Goal: Task Accomplishment & Management: Use online tool/utility

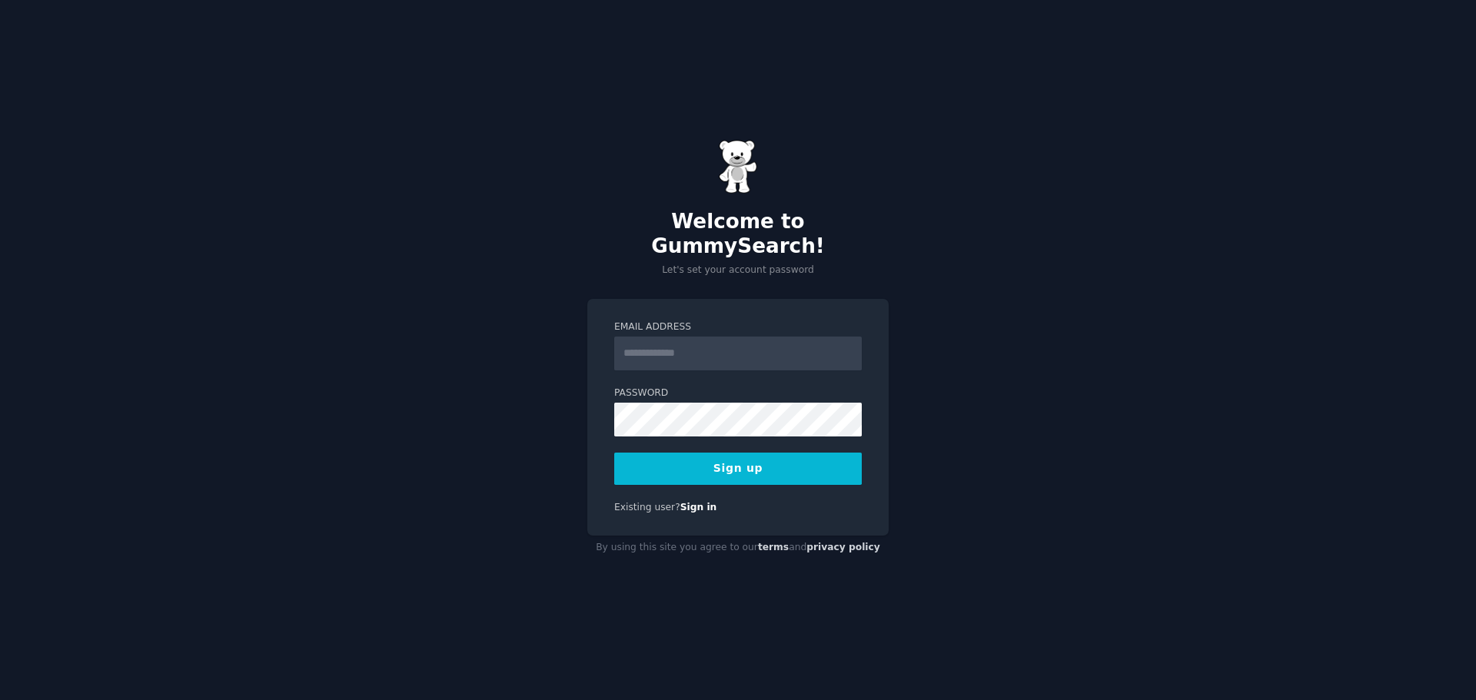
click at [731, 337] on input "Email Address" at bounding box center [738, 354] width 248 height 34
type input "**********"
click at [735, 454] on button "Sign up" at bounding box center [738, 469] width 248 height 32
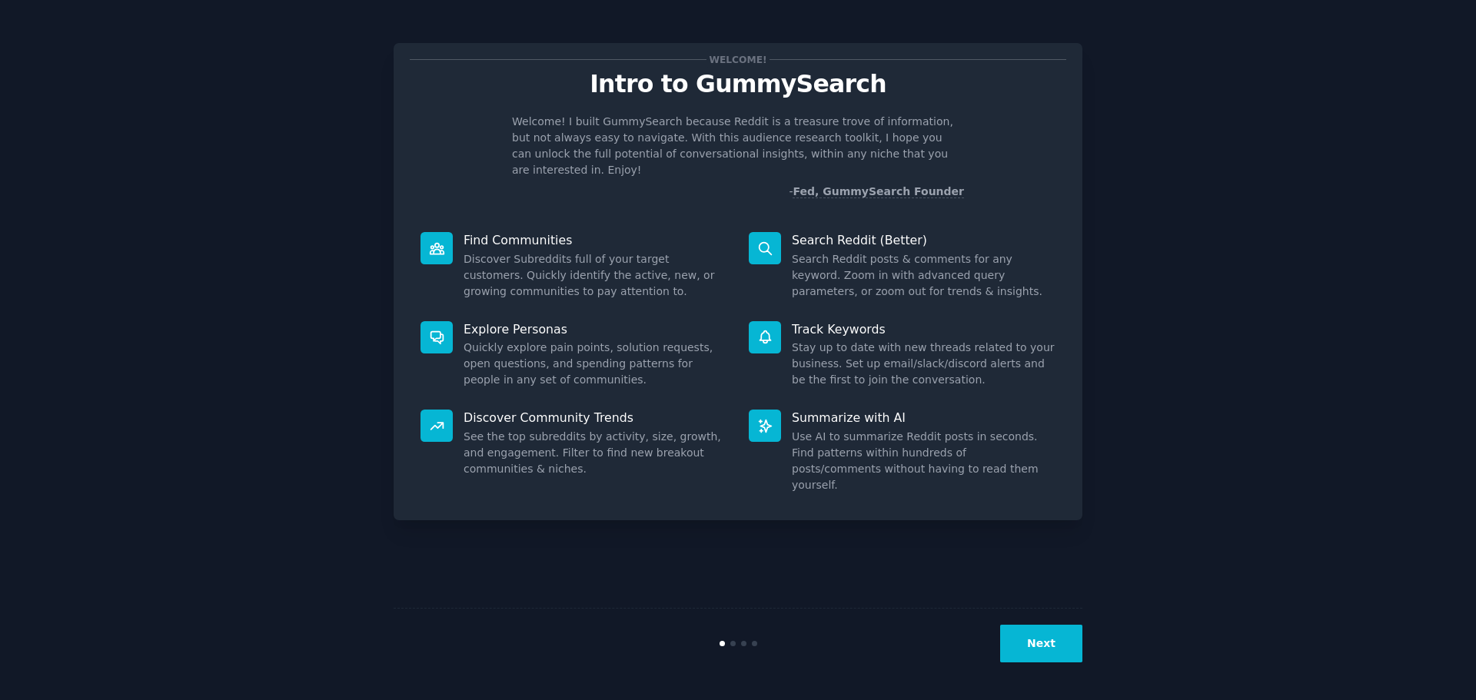
click at [1048, 634] on button "Next" at bounding box center [1041, 644] width 82 height 38
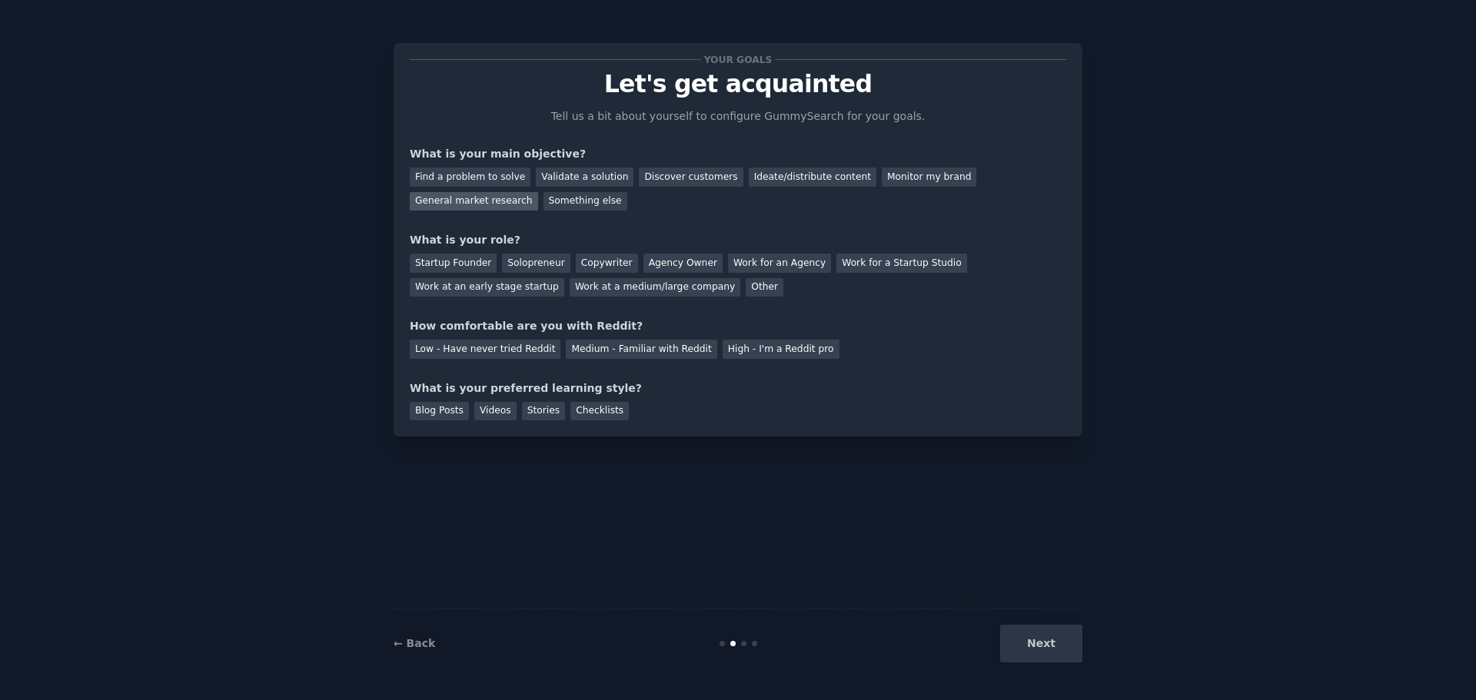
click at [538, 192] on div "General market research" at bounding box center [474, 201] width 128 height 19
click at [882, 178] on div "Monitor my brand" at bounding box center [929, 177] width 95 height 19
click at [781, 171] on div "Ideate/distribute content" at bounding box center [813, 177] width 128 height 19
click at [538, 192] on div "General market research" at bounding box center [474, 201] width 128 height 19
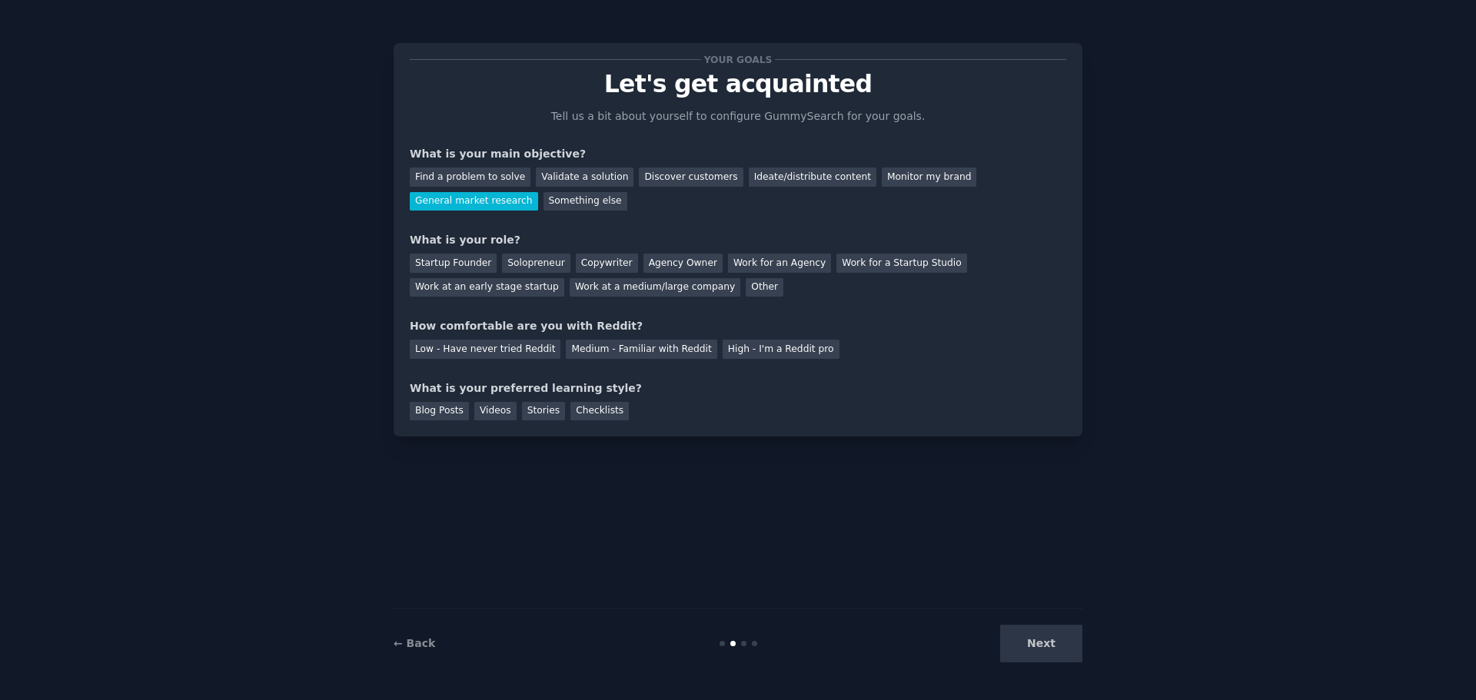
click at [891, 223] on div "Your goals Let's get acquainted Tell us a bit about yourself to configure Gummy…" at bounding box center [738, 239] width 656 height 361
click at [643, 267] on div "Agency Owner" at bounding box center [682, 263] width 79 height 19
click at [643, 354] on div "Medium - Familiar with Reddit" at bounding box center [641, 349] width 151 height 19
click at [532, 409] on div "Stories" at bounding box center [543, 411] width 43 height 19
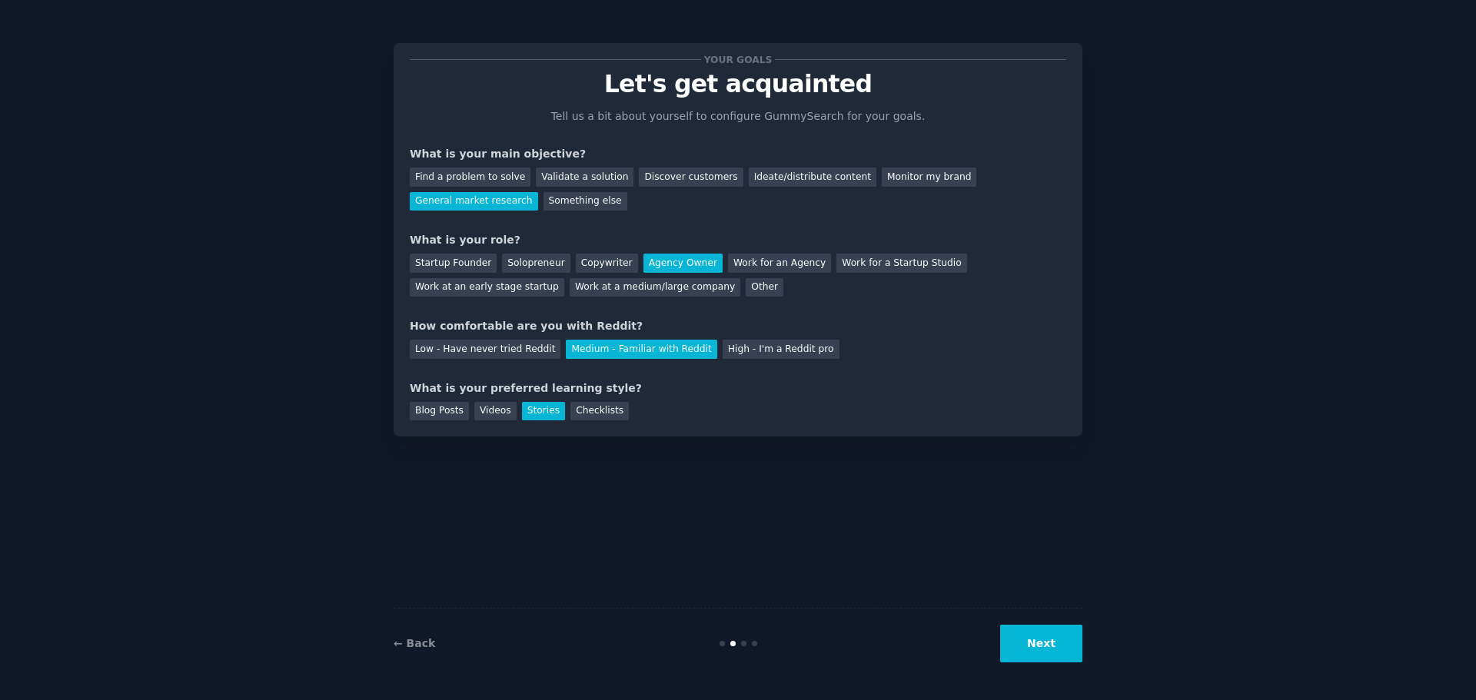
click at [1015, 645] on button "Next" at bounding box center [1041, 644] width 82 height 38
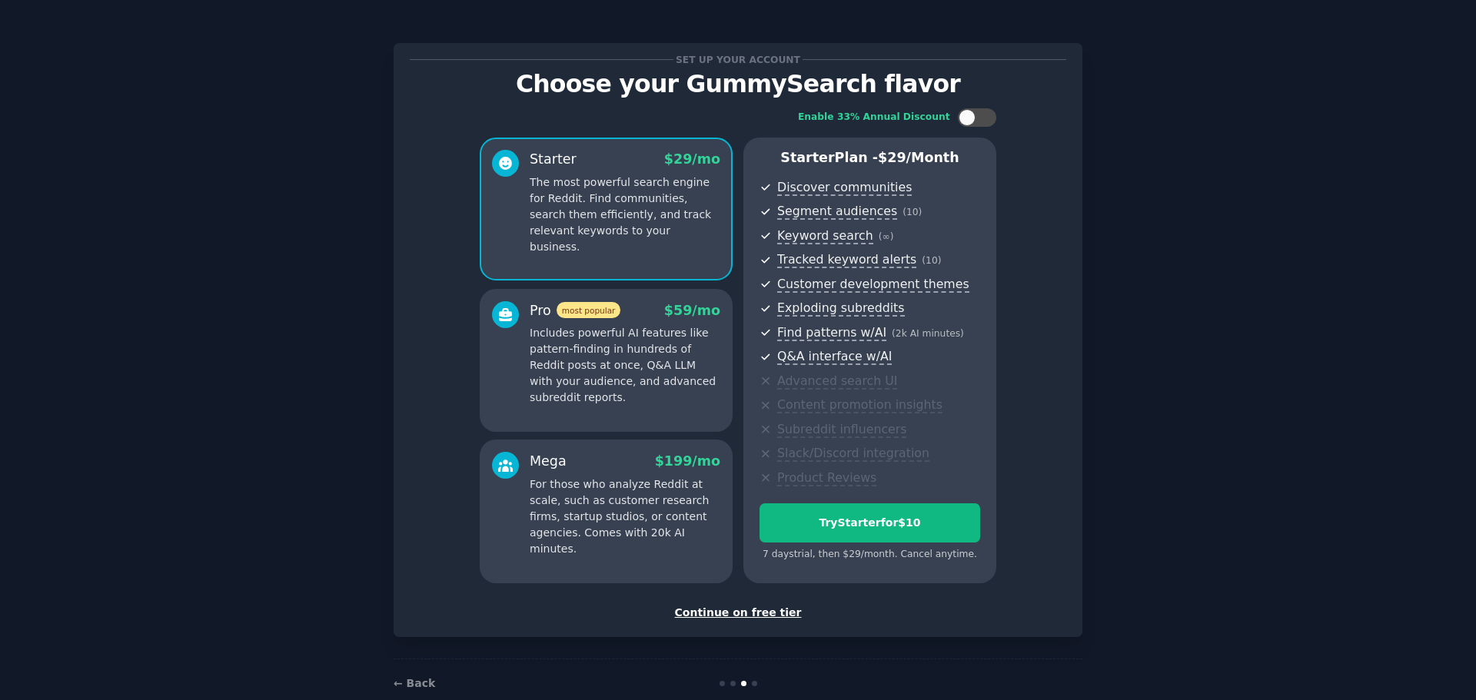
click at [738, 615] on div "Continue on free tier" at bounding box center [738, 613] width 656 height 16
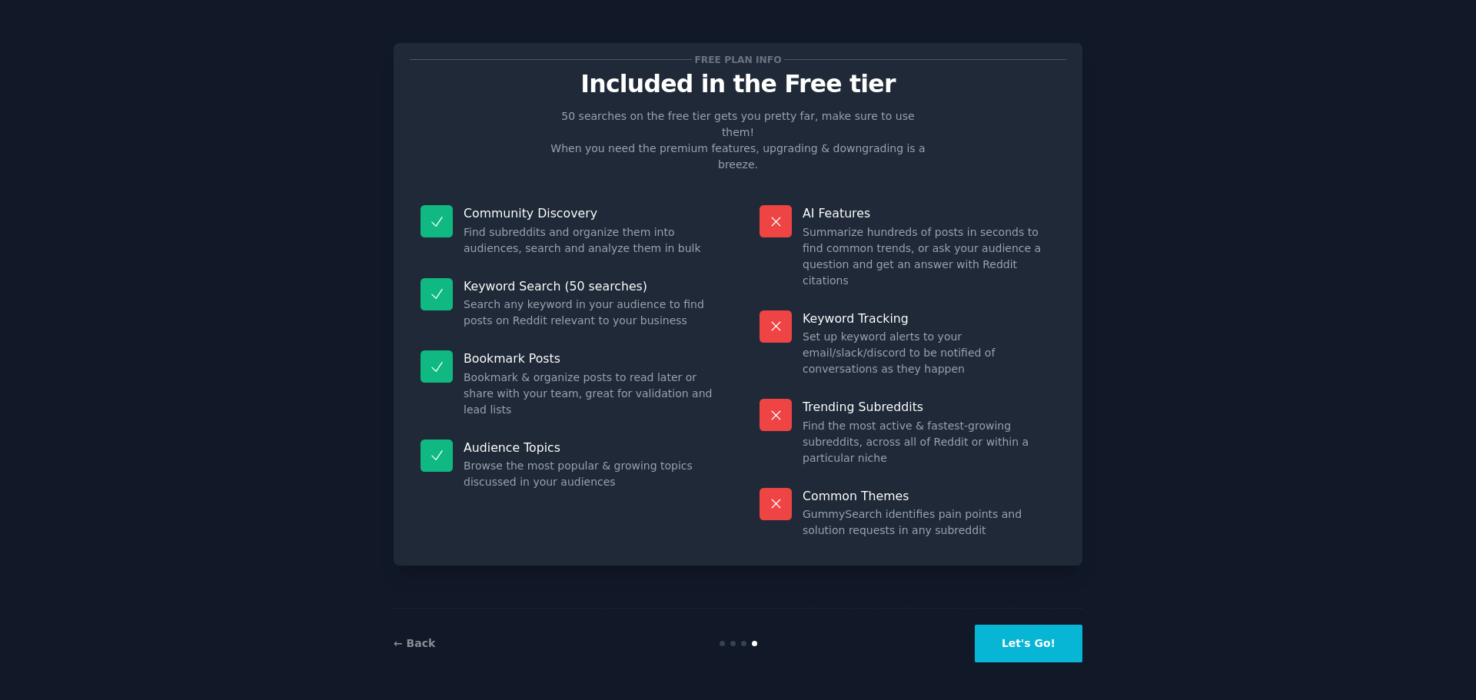
click at [1035, 642] on button "Let's Go!" at bounding box center [1029, 644] width 108 height 38
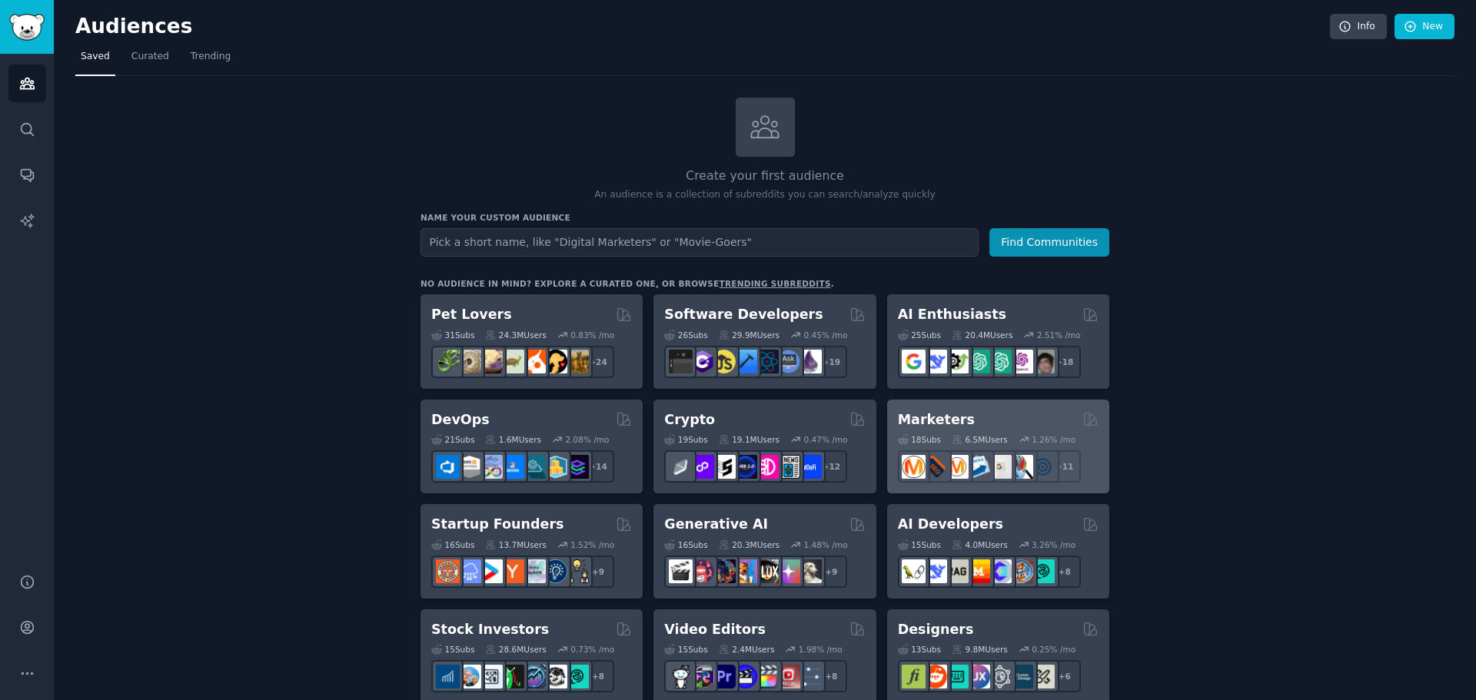
click at [908, 420] on h2 "Marketers" at bounding box center [936, 419] width 77 height 19
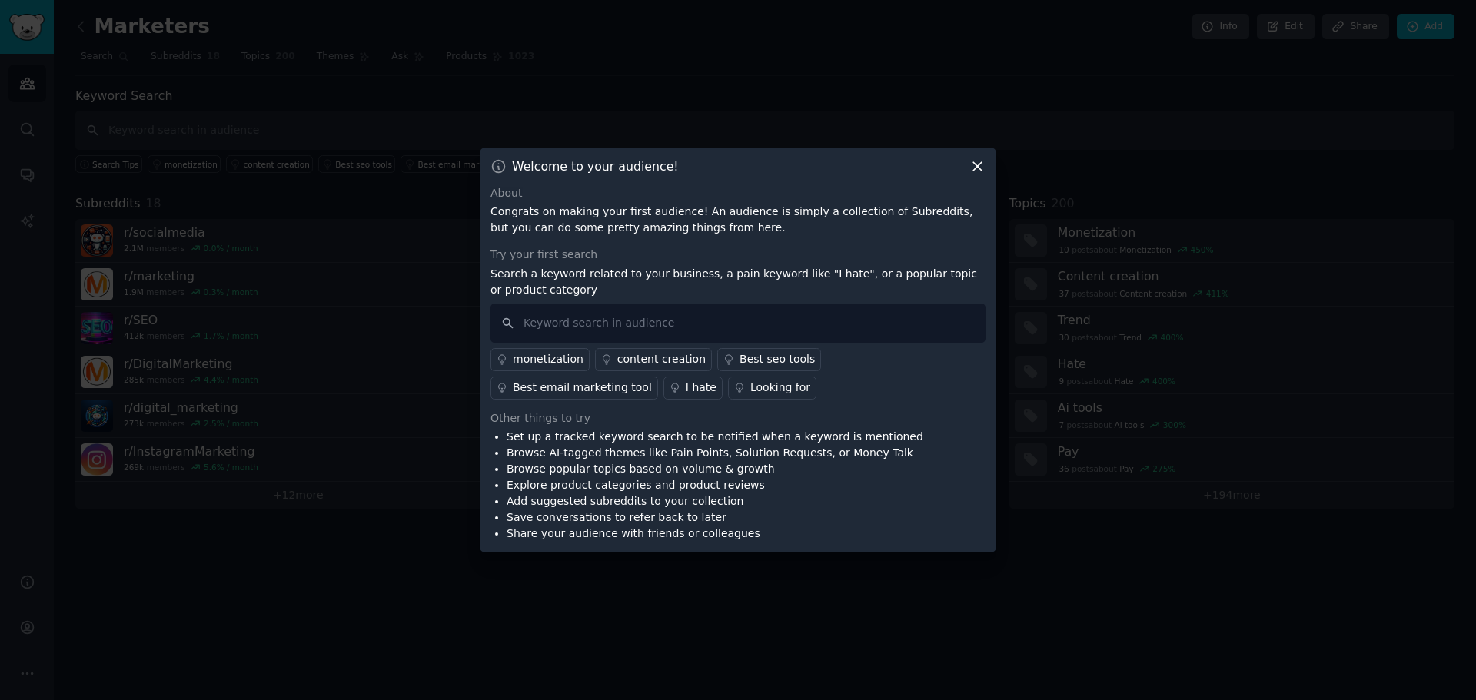
click at [980, 158] on icon at bounding box center [977, 166] width 16 height 16
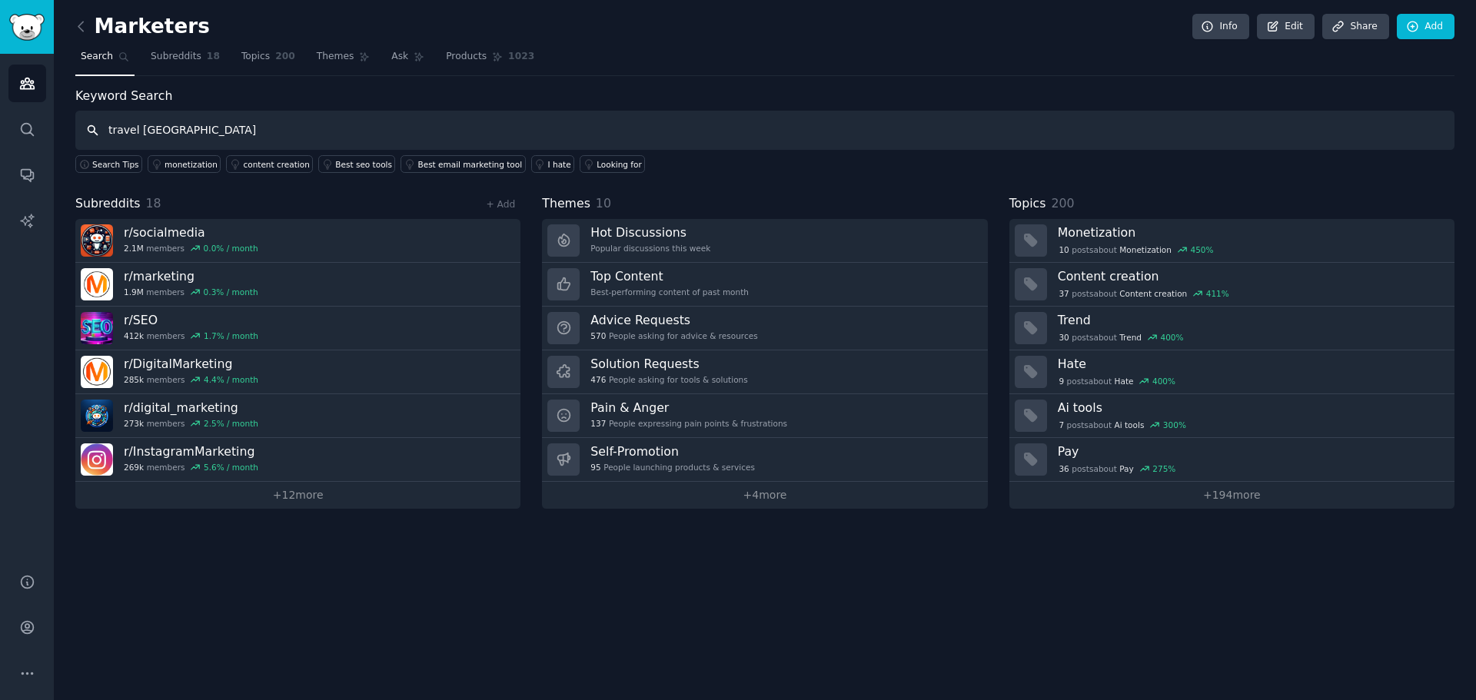
type input "travel [GEOGRAPHIC_DATA]"
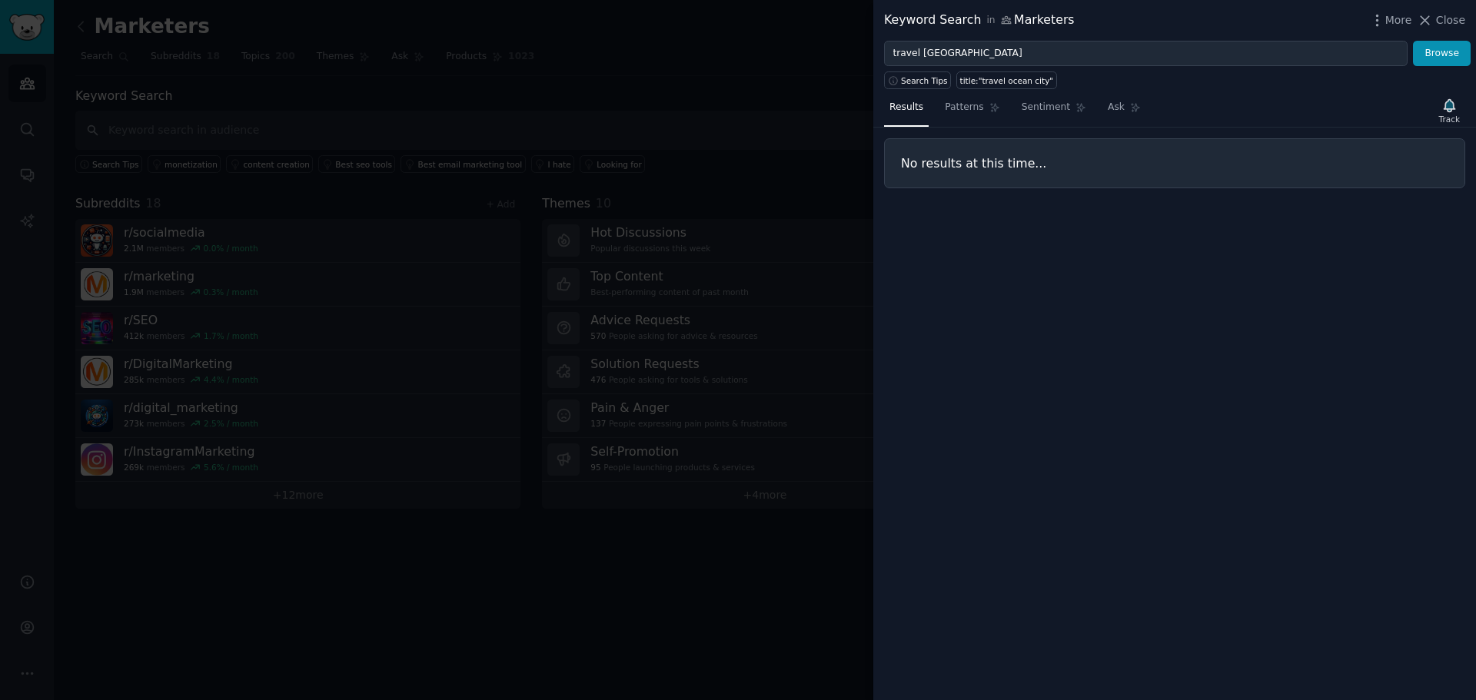
click at [1430, 25] on icon at bounding box center [1425, 20] width 8 height 8
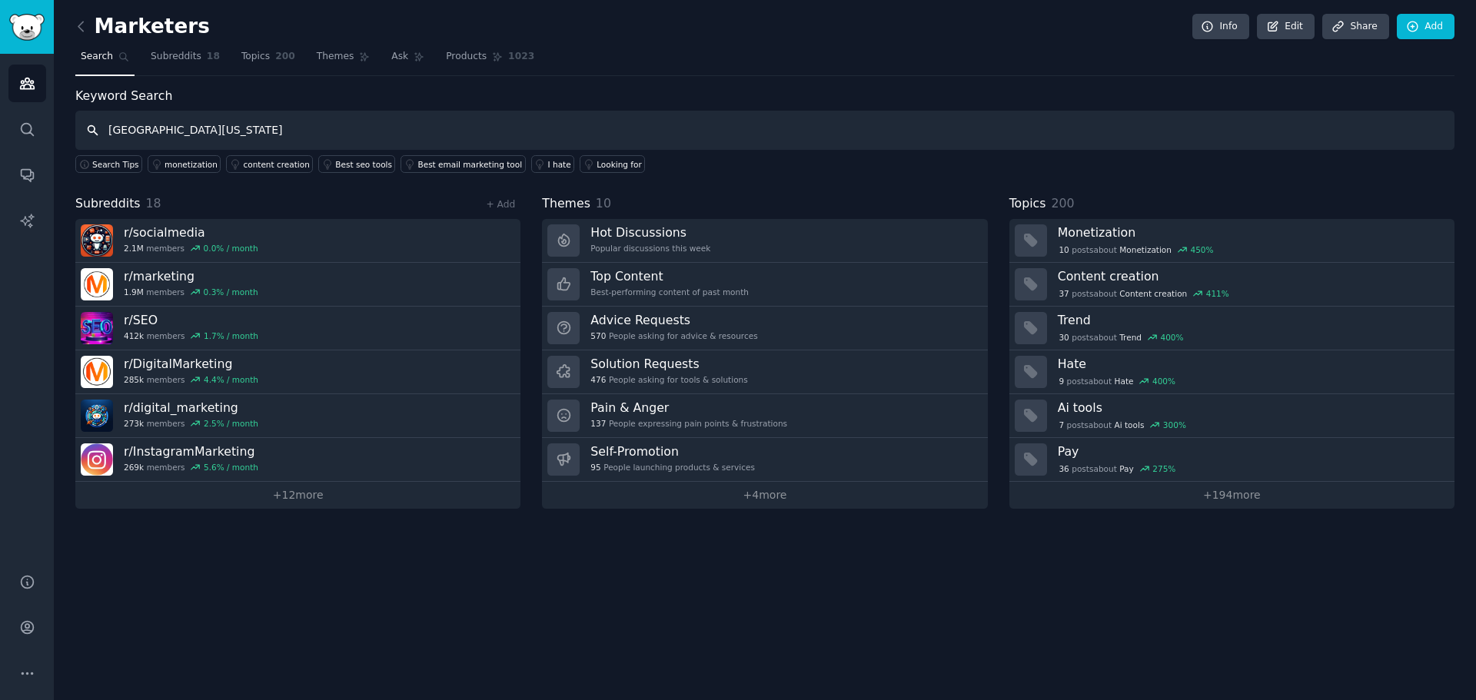
type input "[GEOGRAPHIC_DATA][US_STATE]"
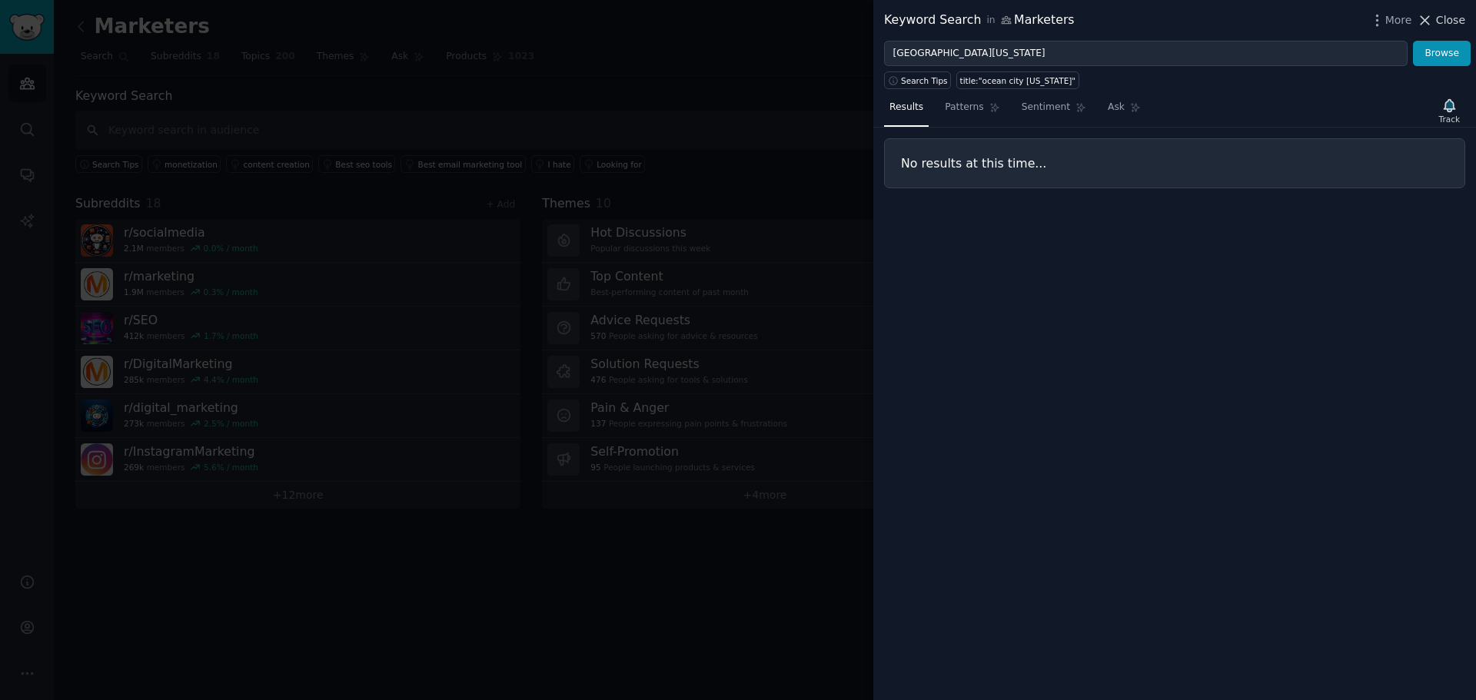
click at [1461, 22] on span "Close" at bounding box center [1450, 20] width 29 height 16
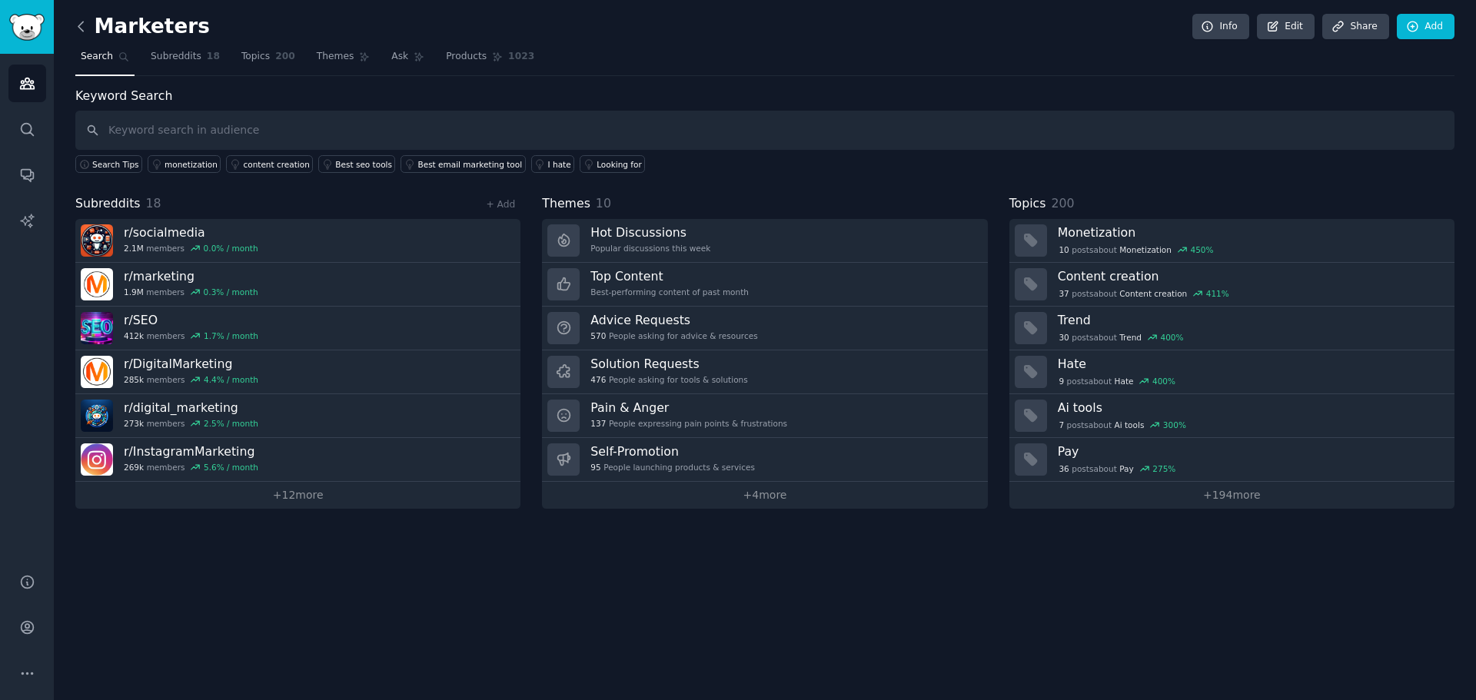
click at [84, 26] on icon at bounding box center [81, 26] width 16 height 16
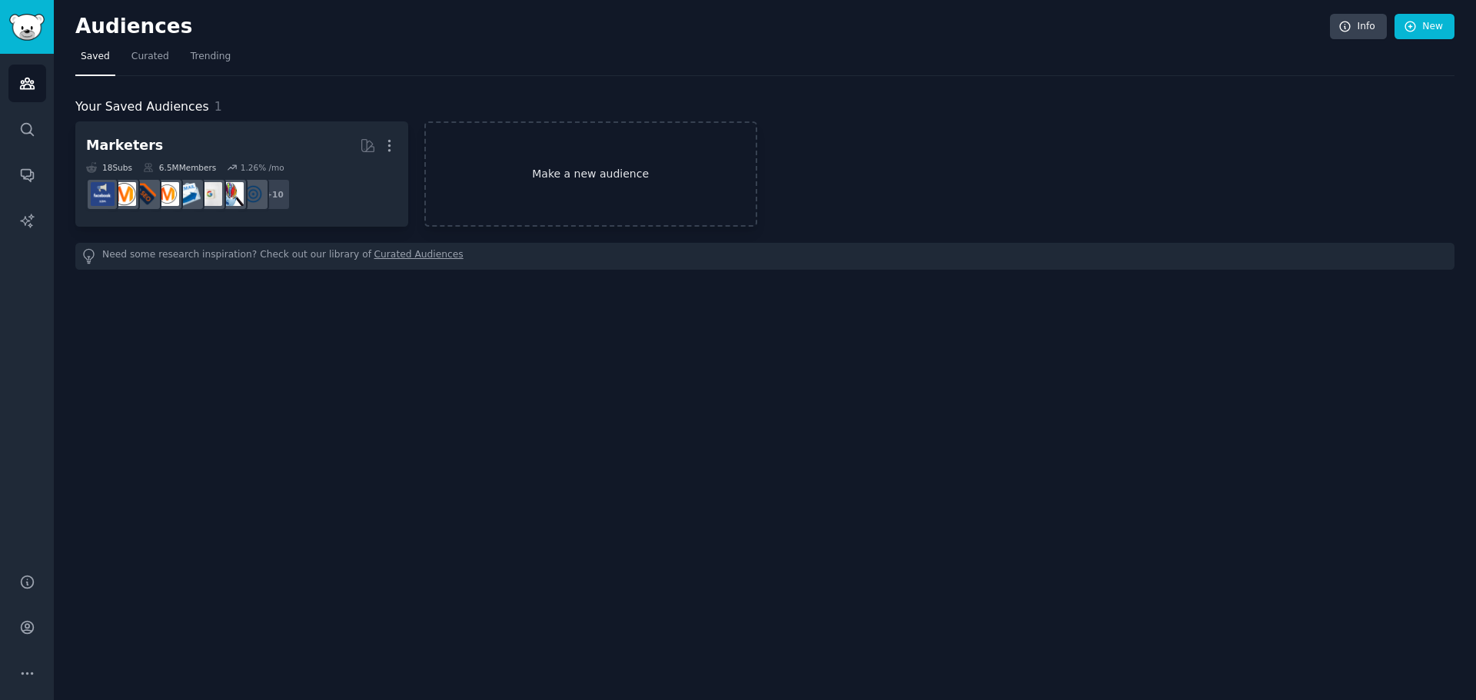
click at [573, 174] on link "Make a new audience" at bounding box center [590, 173] width 333 height 105
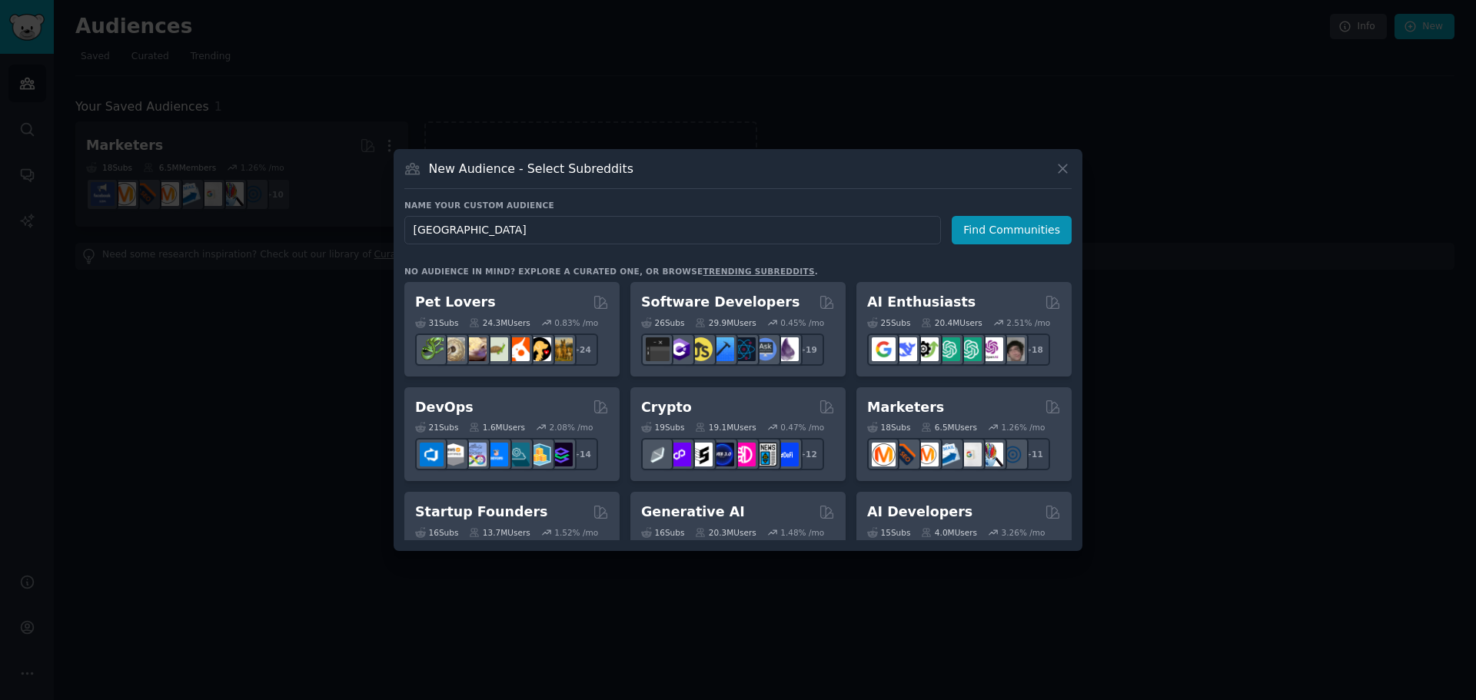
type input "[GEOGRAPHIC_DATA]"
click button "Find Communities" at bounding box center [1012, 230] width 120 height 28
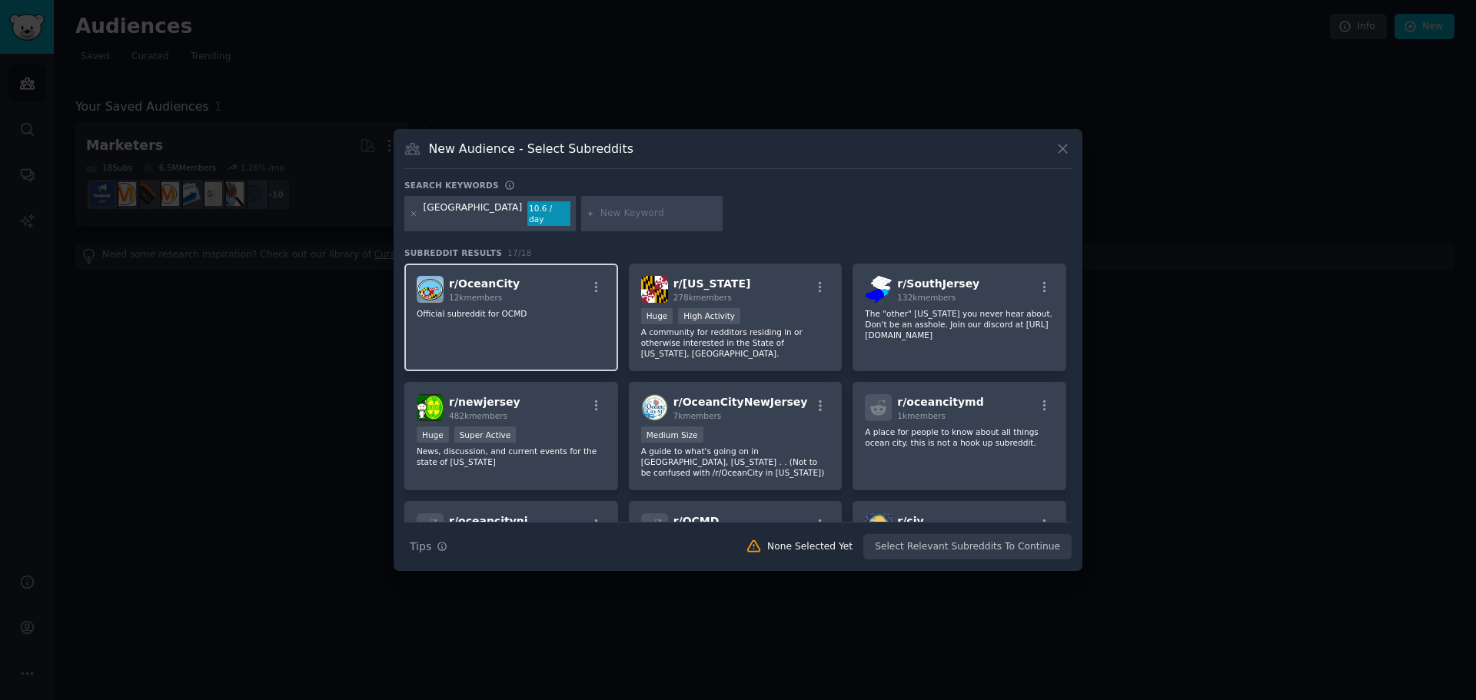
click at [557, 308] on p "Official subreddit for OCMD" at bounding box center [511, 313] width 189 height 11
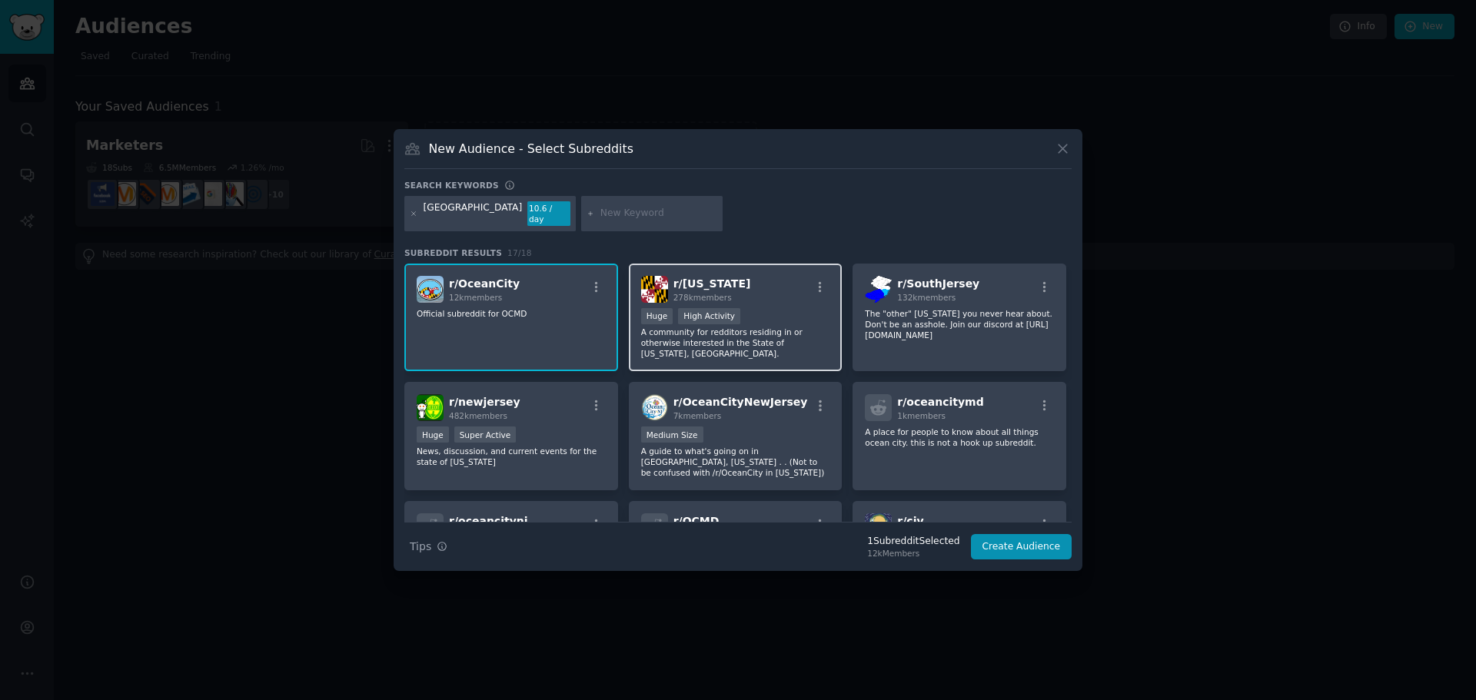
click at [805, 317] on div ">= 80th percentile for submissions / day Huge High Activity" at bounding box center [735, 317] width 189 height 19
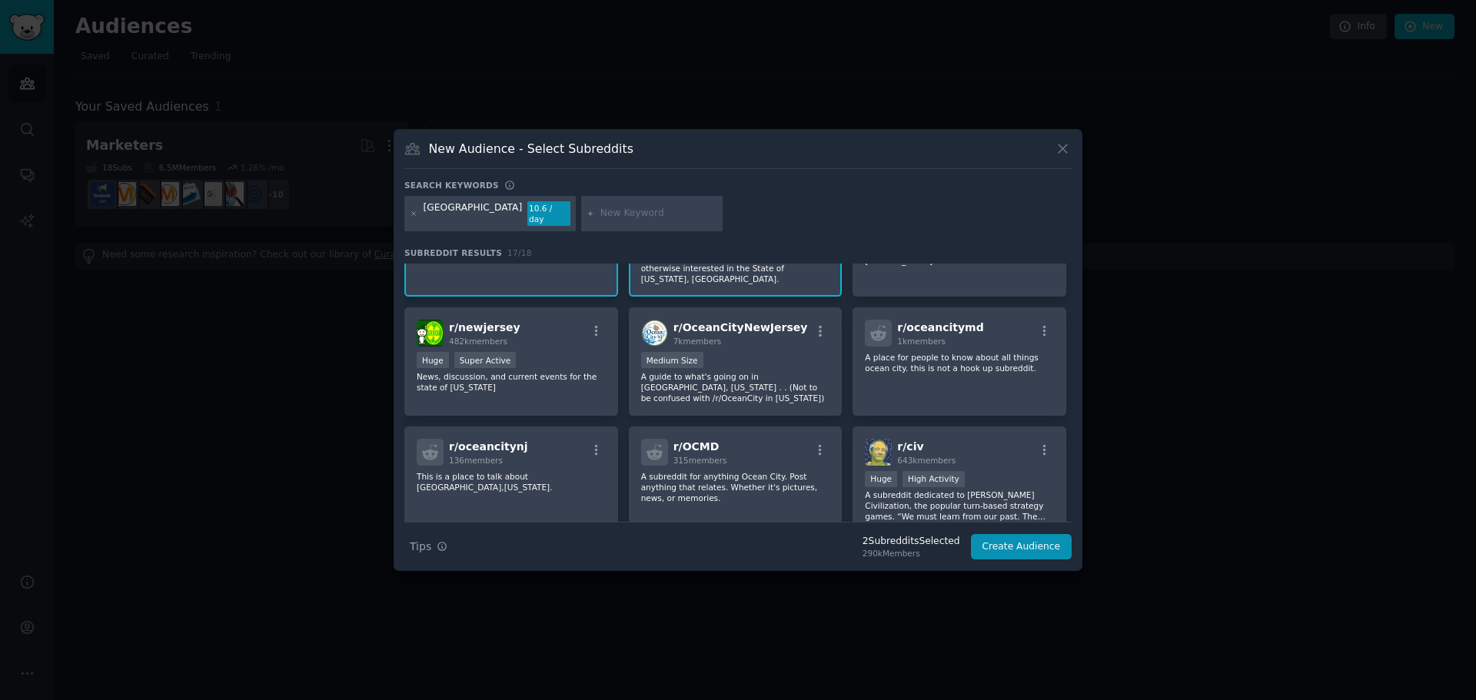
scroll to position [77, 0]
click at [941, 364] on div "r/ oceancitymd 1k members A place for people to know about all things ocean cit…" at bounding box center [959, 359] width 214 height 108
click at [799, 479] on p "A subreddit for anything Ocean City. Post anything that relates. Whether it's p…" at bounding box center [735, 485] width 189 height 32
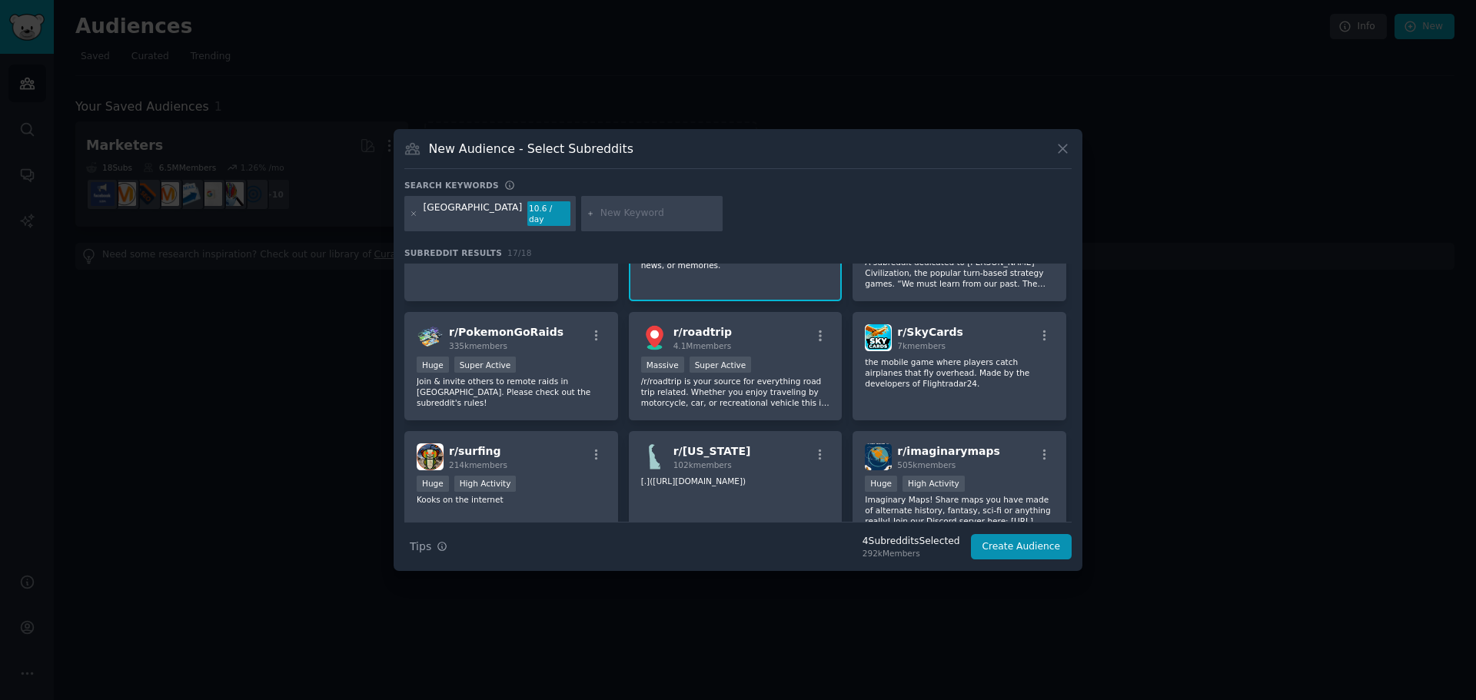
scroll to position [384, 0]
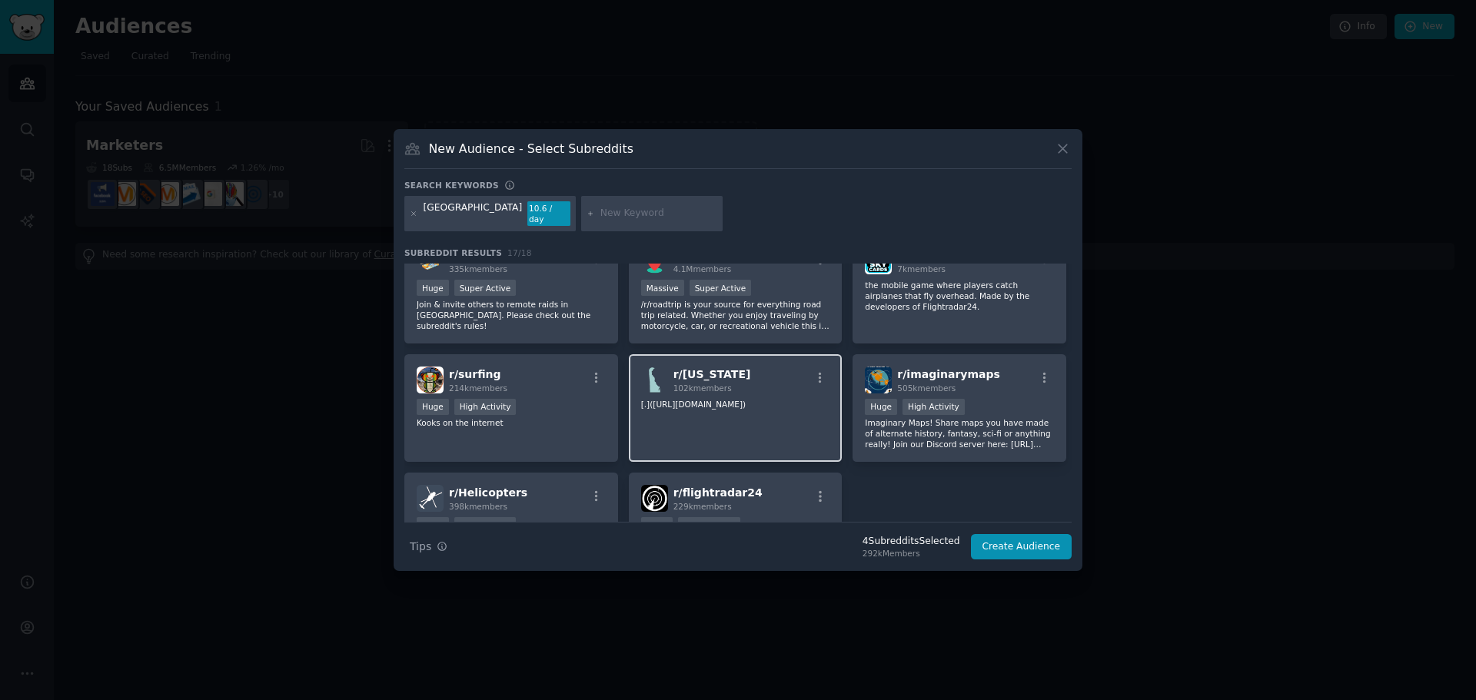
click at [812, 416] on div "r/ [US_STATE] 102k members [.]([URL][DOMAIN_NAME])" at bounding box center [736, 408] width 214 height 108
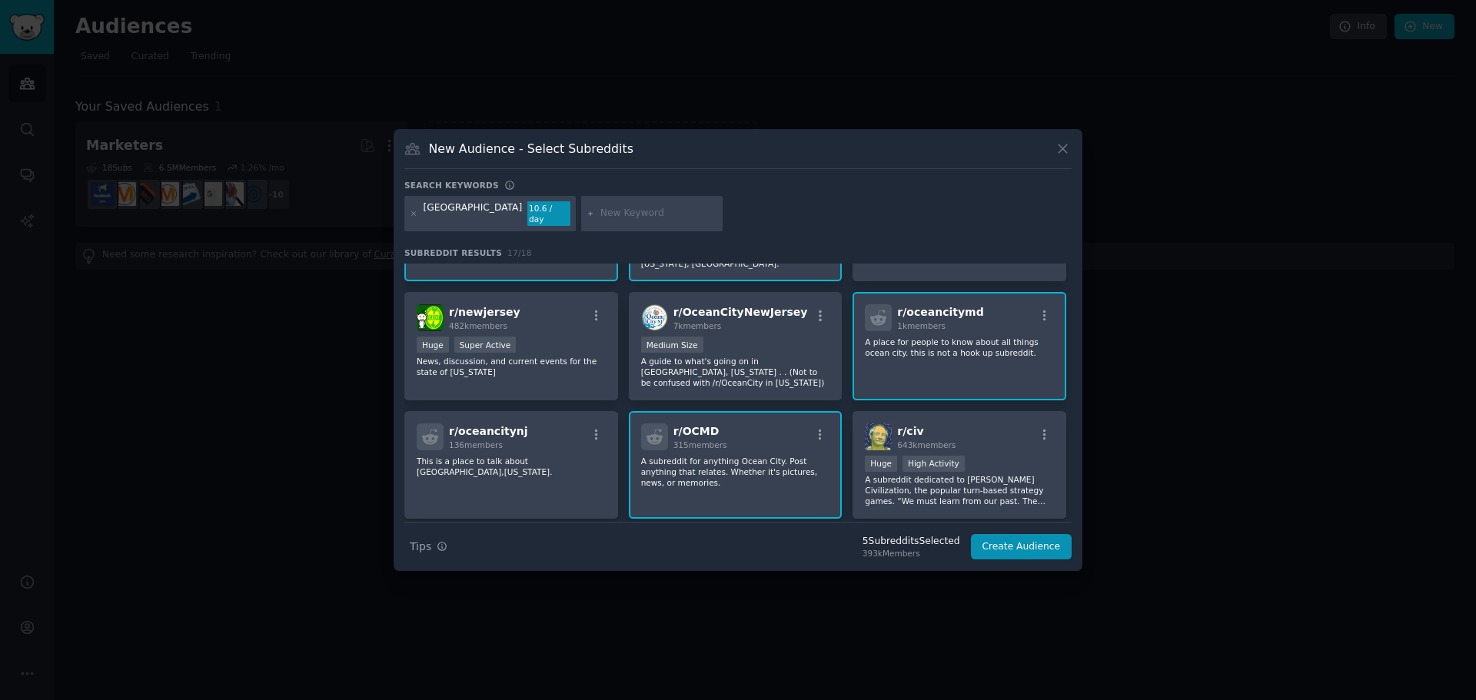
scroll to position [0, 0]
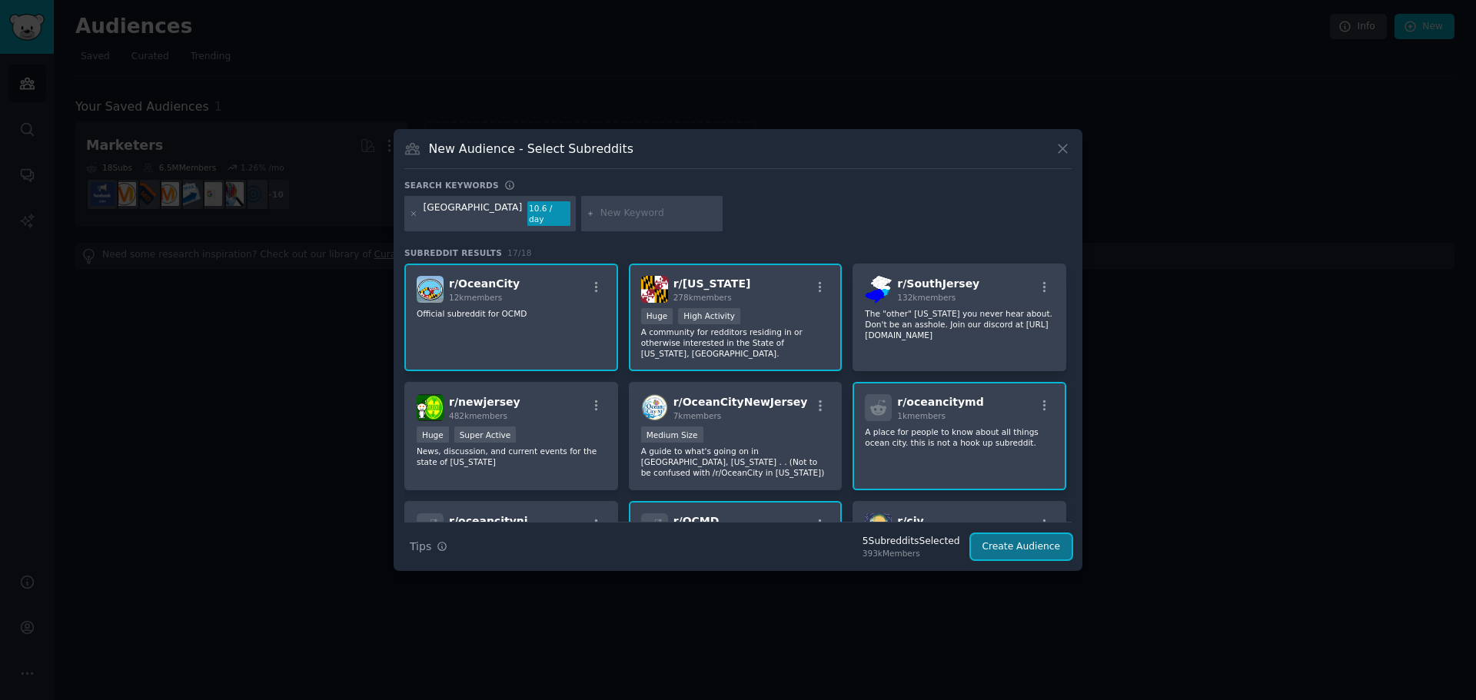
click at [1029, 537] on button "Create Audience" at bounding box center [1021, 547] width 101 height 26
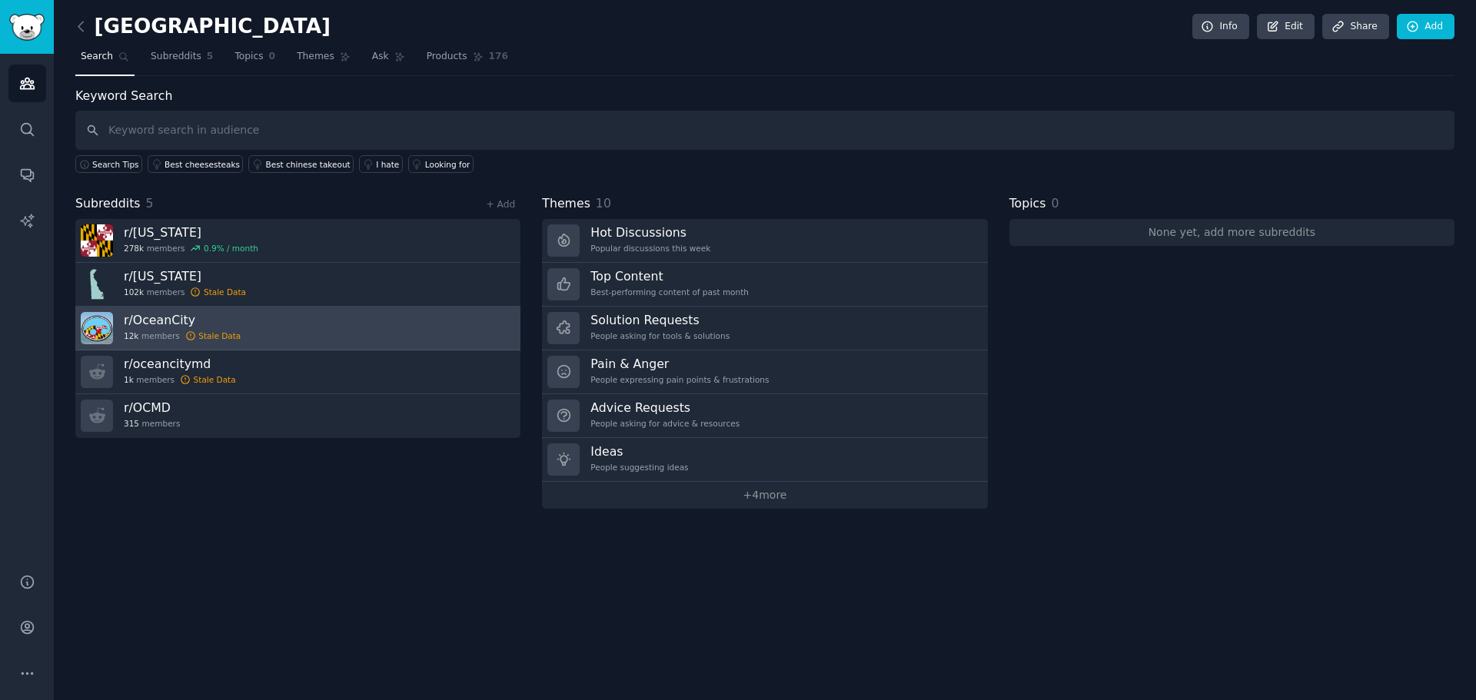
click at [160, 324] on h3 "r/ OceanCity" at bounding box center [182, 320] width 117 height 16
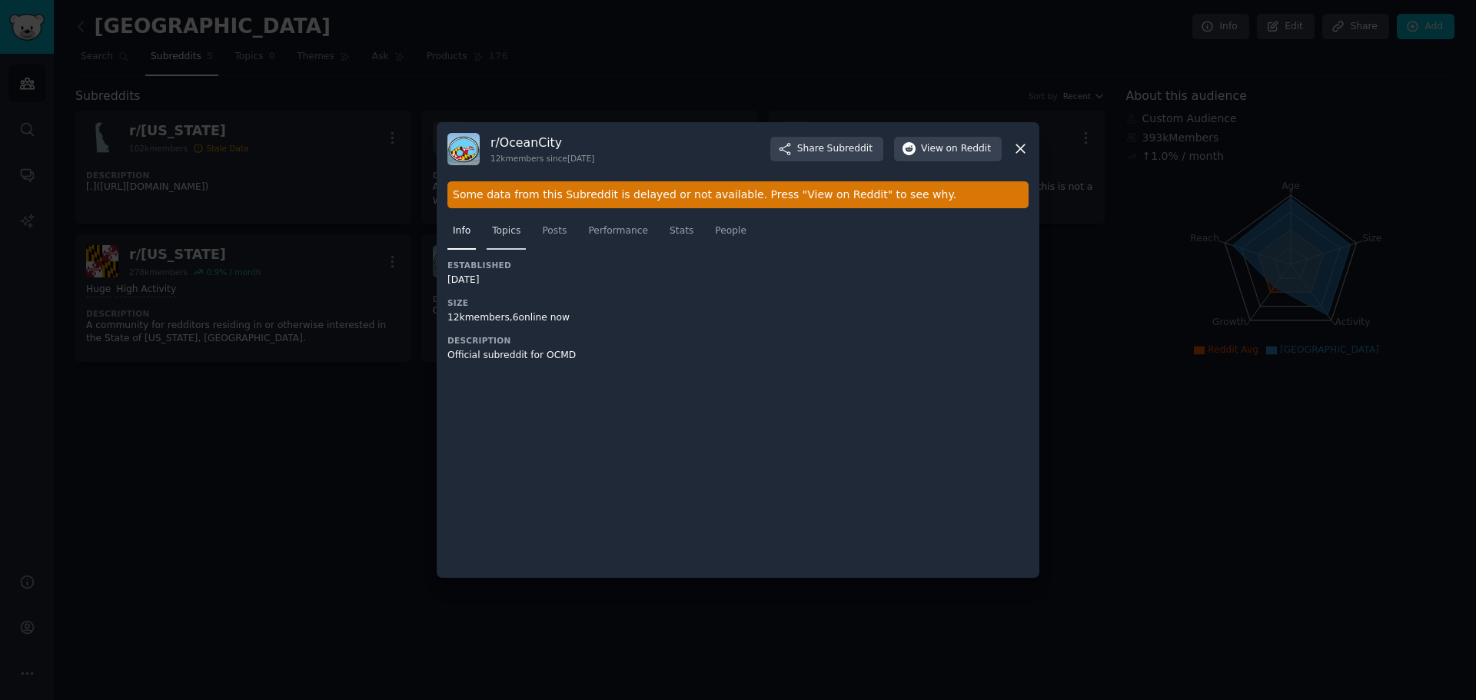
click at [513, 231] on span "Topics" at bounding box center [506, 231] width 28 height 14
click at [553, 233] on span "Posts" at bounding box center [554, 231] width 25 height 14
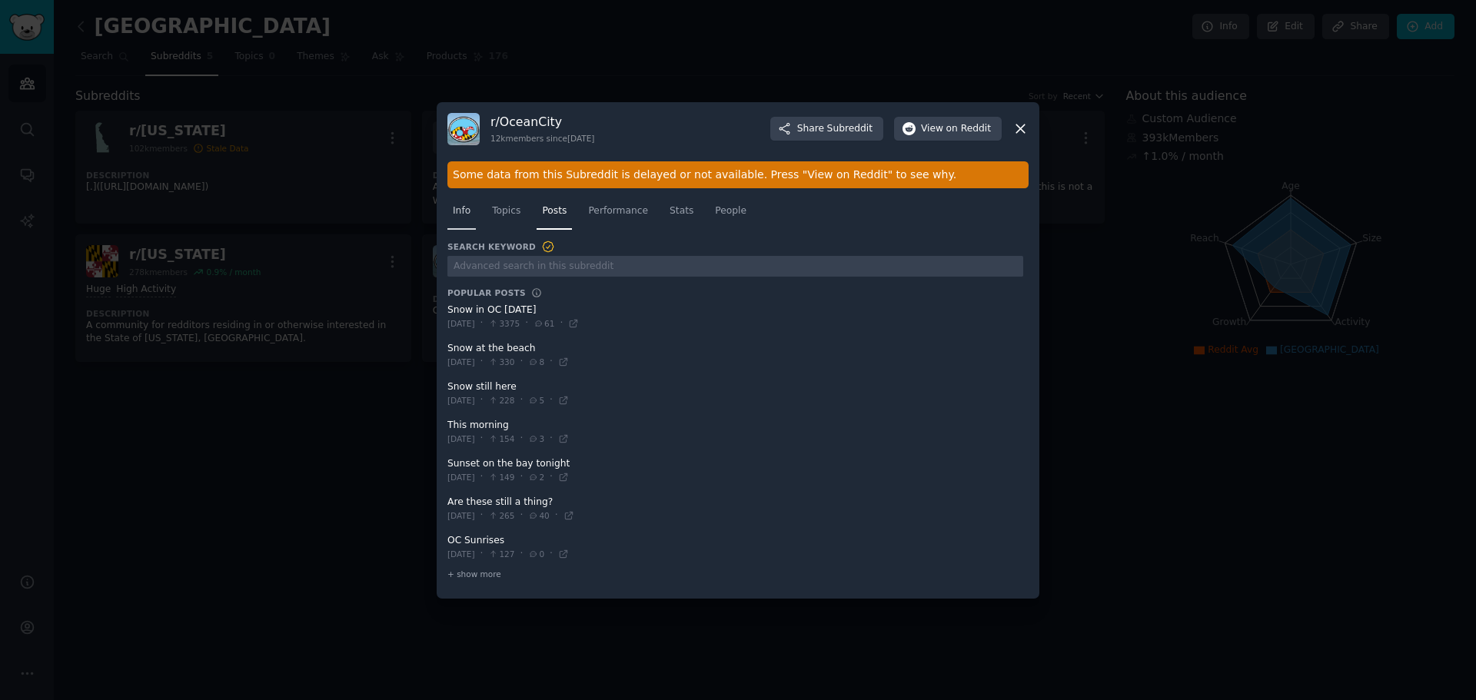
click at [455, 213] on span "Info" at bounding box center [462, 211] width 18 height 14
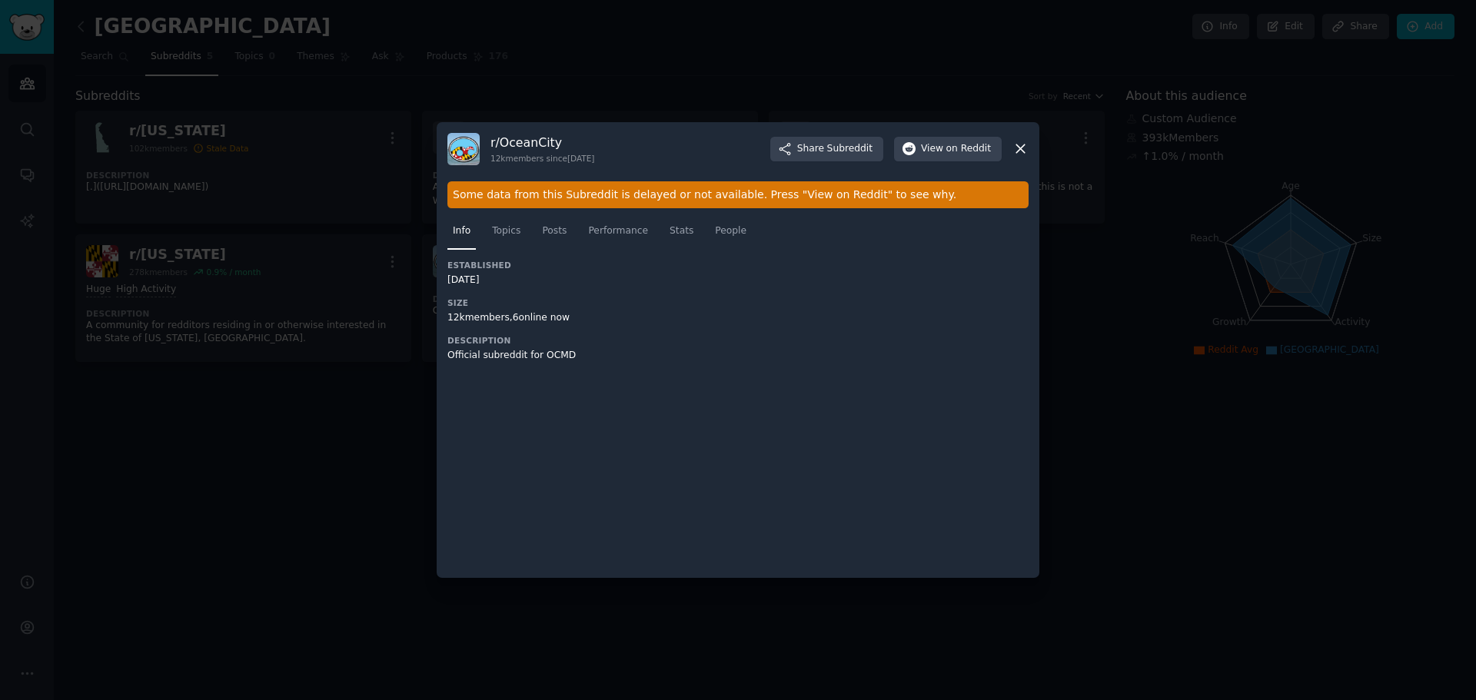
click at [1015, 146] on icon at bounding box center [1020, 149] width 16 height 16
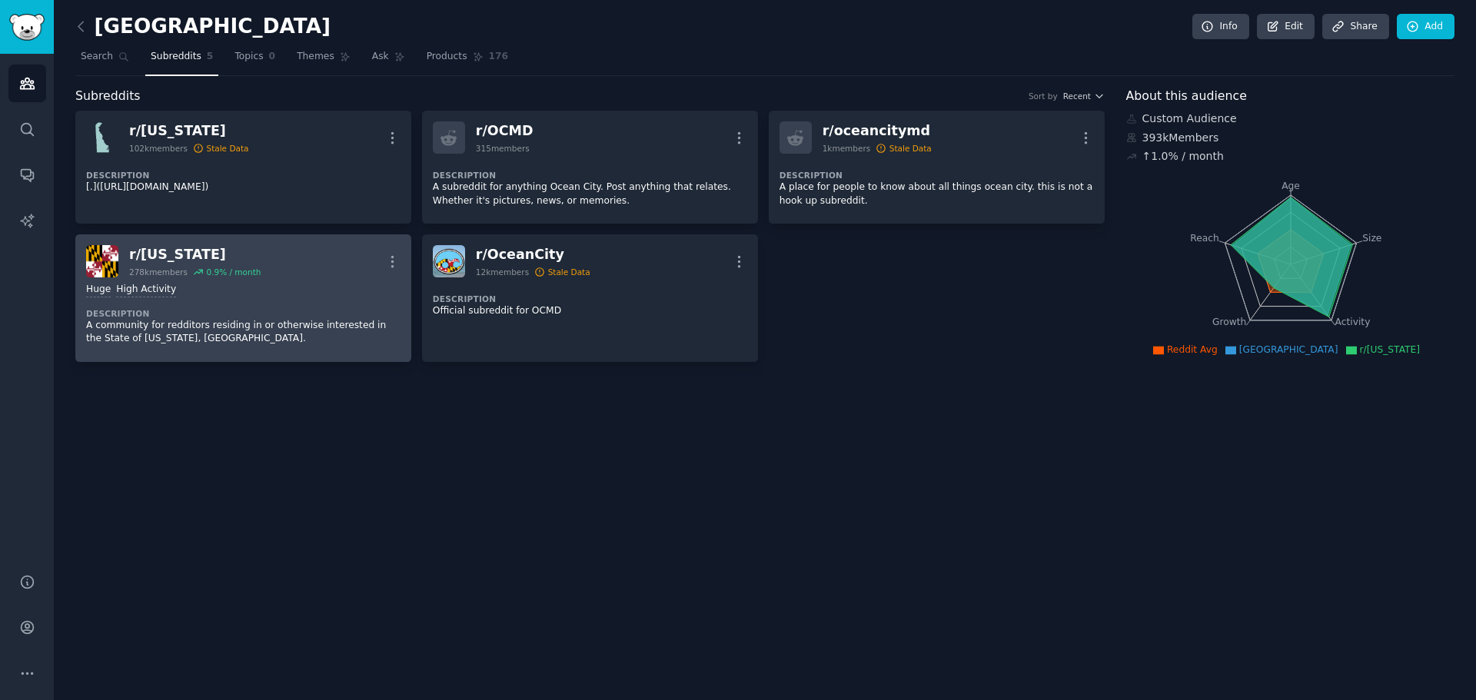
click at [230, 341] on p "A community for redditors residing in or otherwise interested in the State of […" at bounding box center [243, 332] width 314 height 27
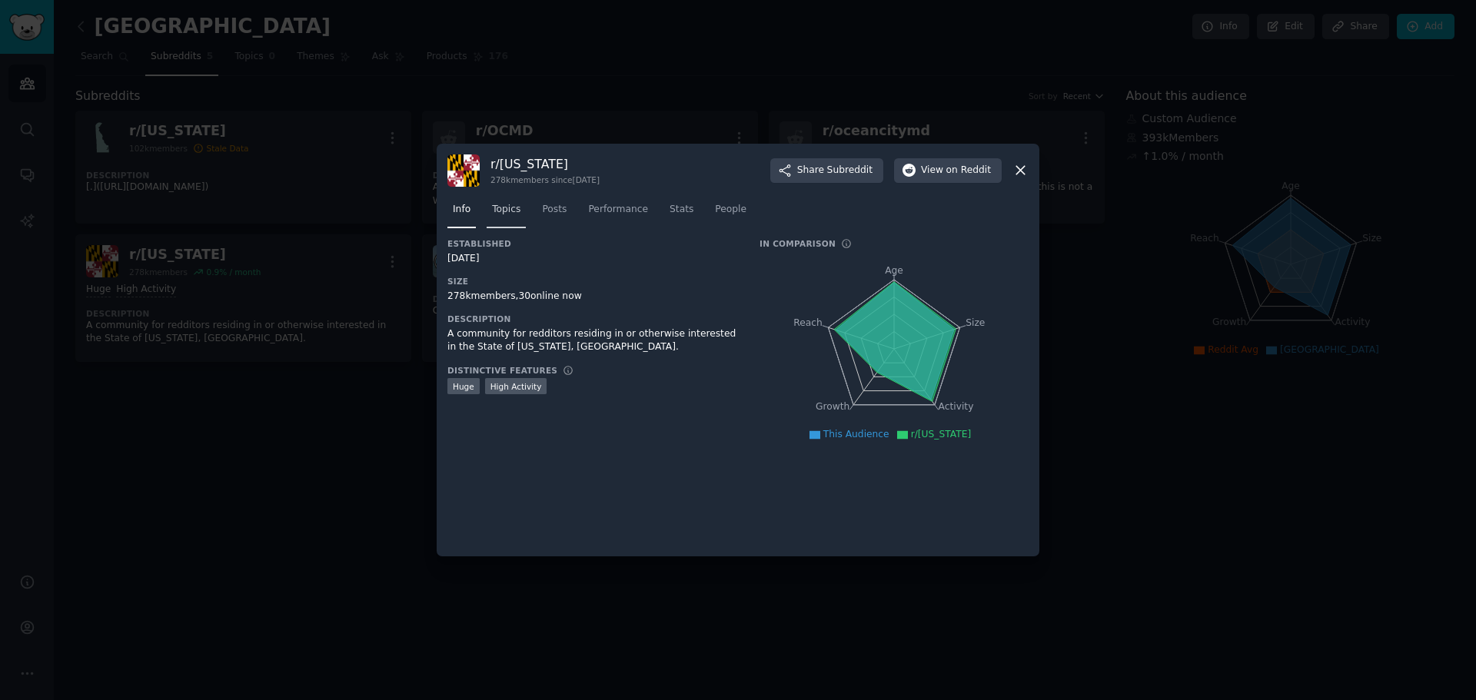
click at [491, 218] on link "Topics" at bounding box center [506, 214] width 39 height 32
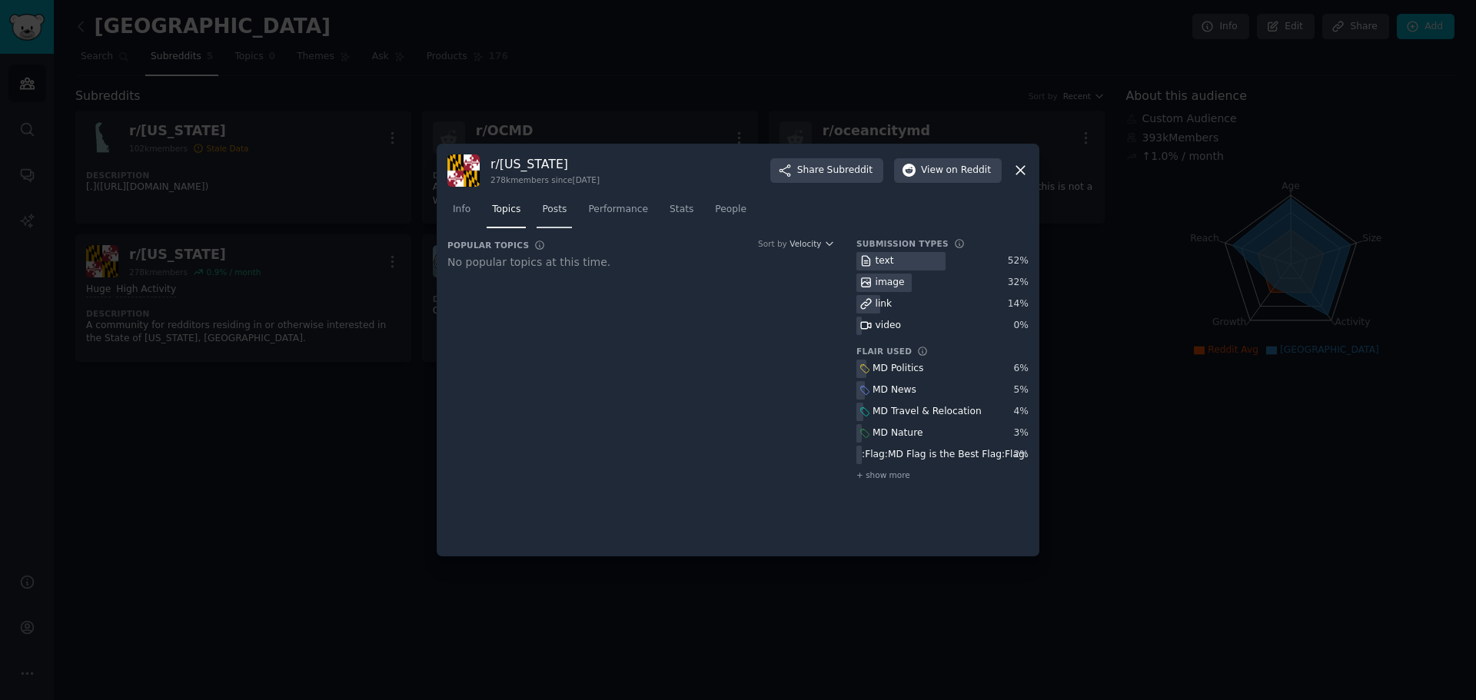
click at [556, 214] on span "Posts" at bounding box center [554, 210] width 25 height 14
